Goal: Find specific page/section: Find specific page/section

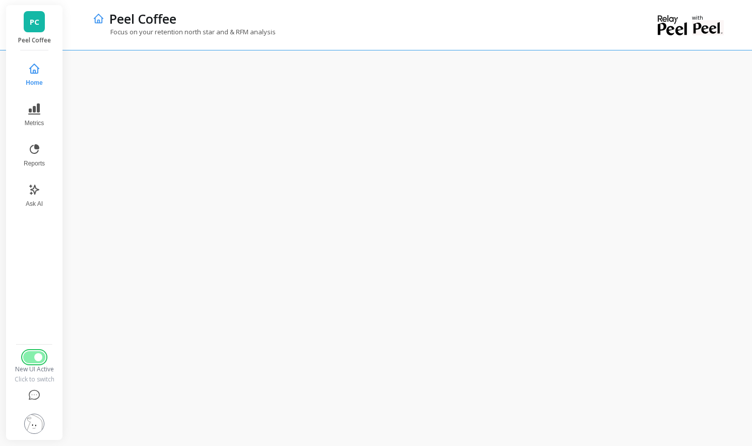
click at [39, 358] on span "Switch to Legacy UI" at bounding box center [38, 357] width 8 height 8
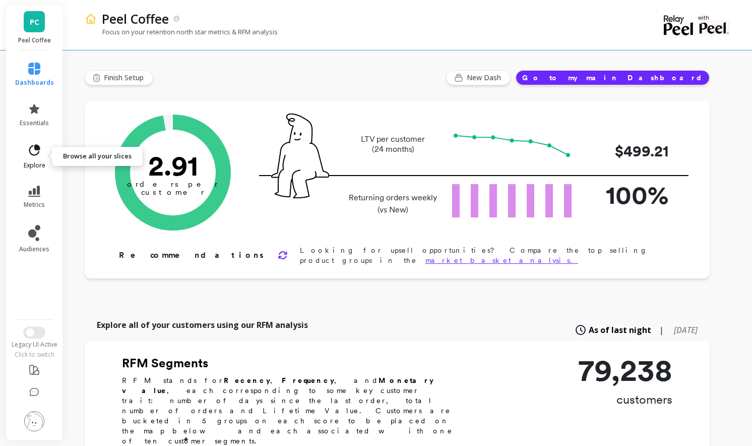
click at [30, 155] on icon at bounding box center [34, 150] width 14 height 14
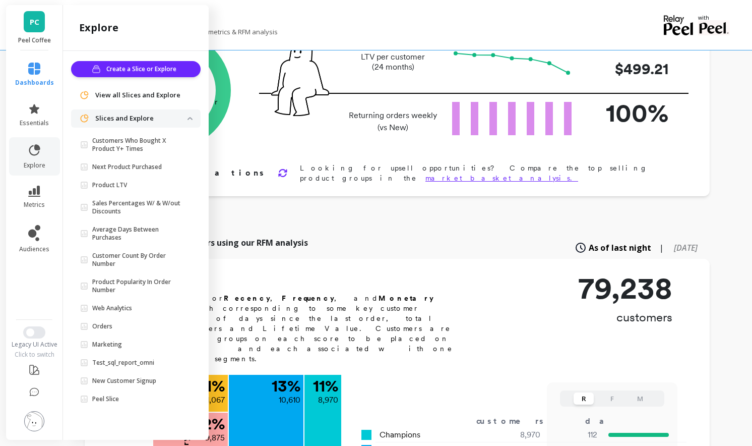
scroll to position [85, 0]
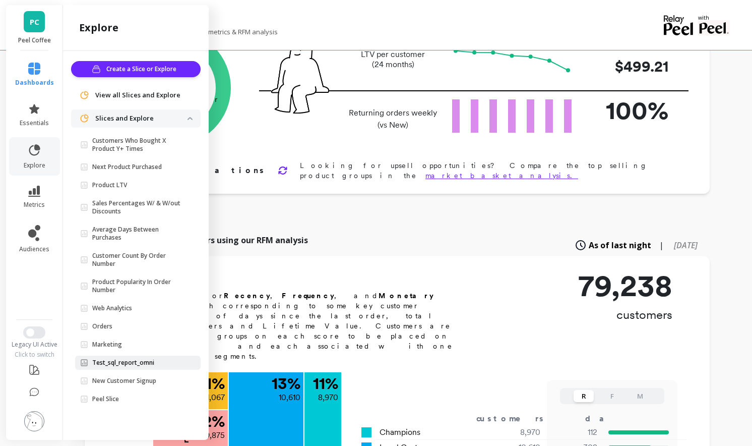
click at [145, 360] on p "Test_sql_report_omni" at bounding box center [123, 362] width 62 height 8
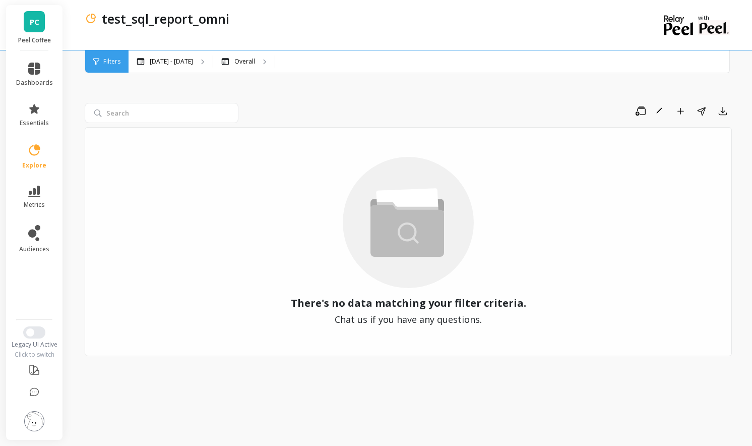
click at [34, 158] on link "explore" at bounding box center [34, 156] width 37 height 26
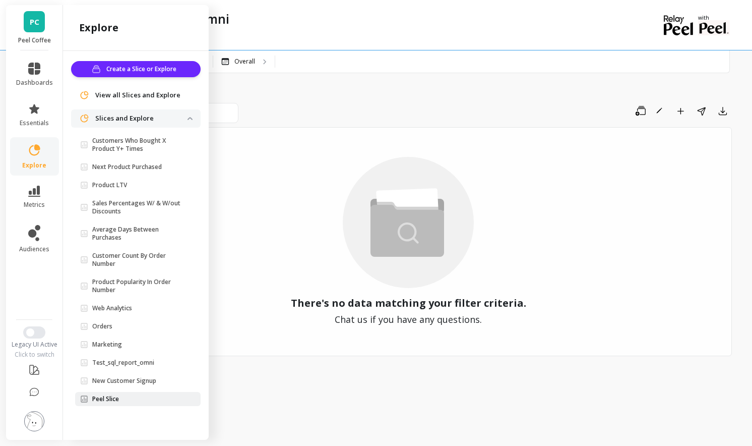
click at [132, 392] on link "Peel Slice" at bounding box center [138, 399] width 126 height 14
